Goal: Task Accomplishment & Management: Use online tool/utility

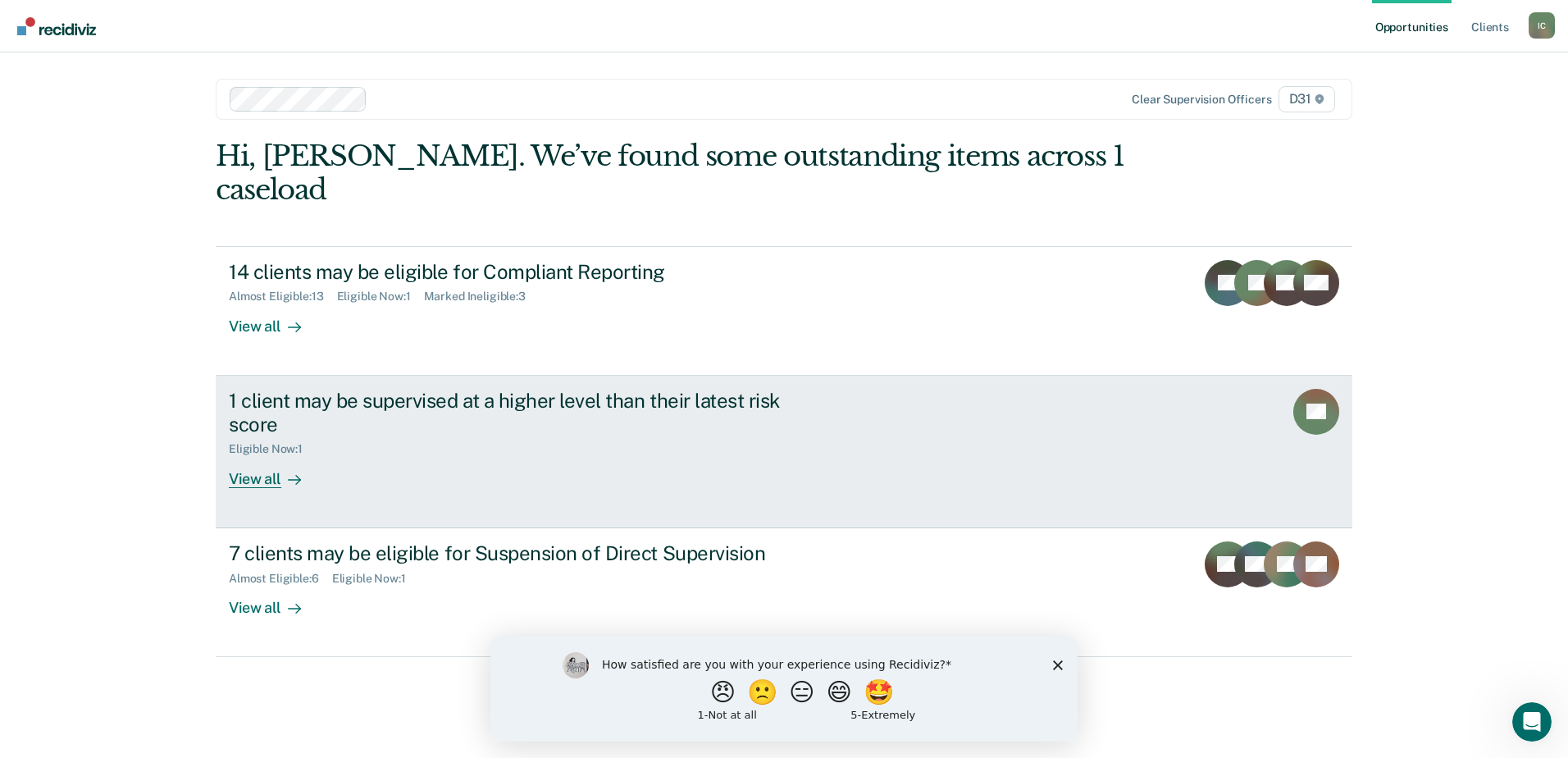
click at [675, 389] on div "1 client may be supervised at a higher level than their latest risk score" at bounding box center [516, 413] width 575 height 48
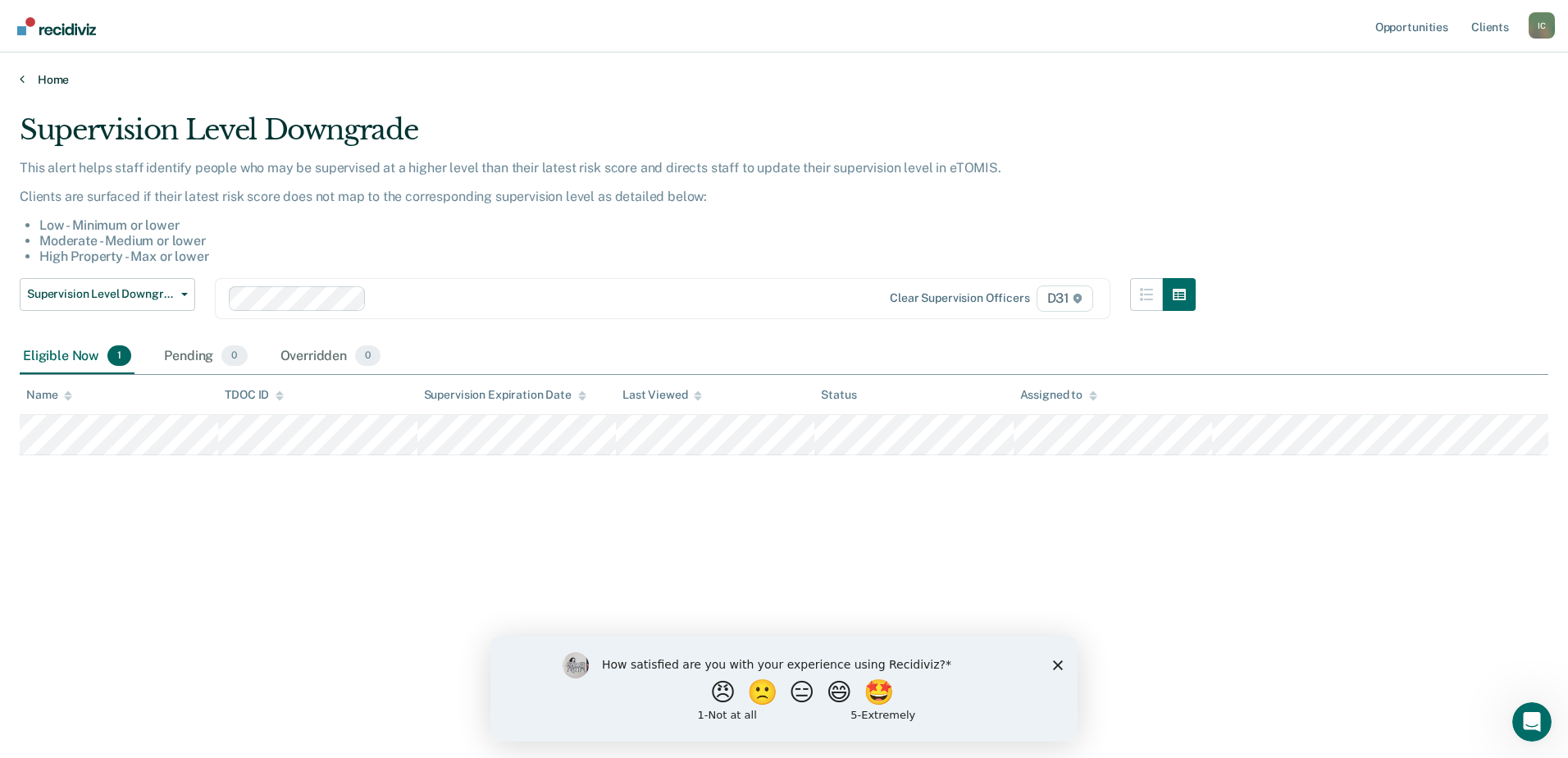
click at [53, 84] on link "Home" at bounding box center [784, 80] width 1529 height 15
